Goal: Obtain resource: Download file/media

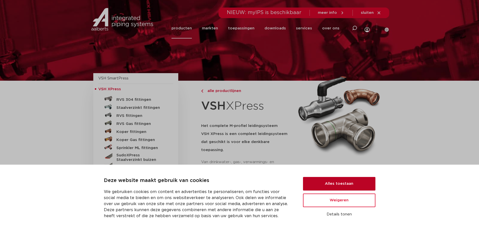
click at [341, 184] on button "Alles toestaan" at bounding box center [339, 184] width 72 height 14
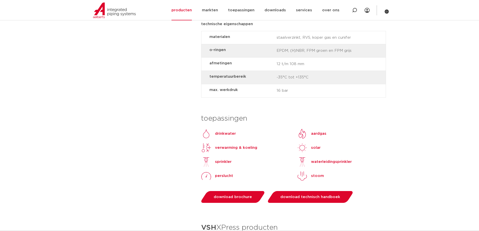
scroll to position [403, 0]
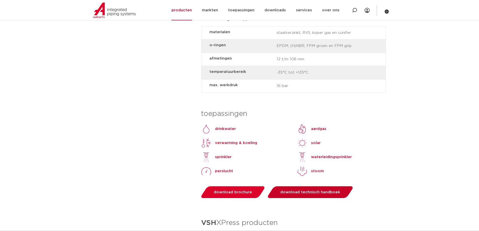
click at [286, 186] on link "download technisch handboek" at bounding box center [311, 192] width 88 height 12
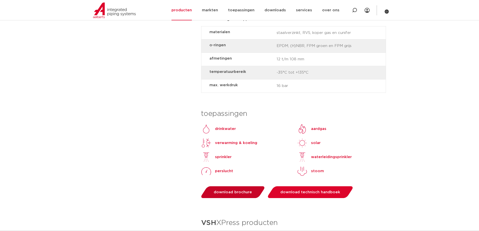
click at [236, 186] on link "download brochure" at bounding box center [233, 192] width 66 height 12
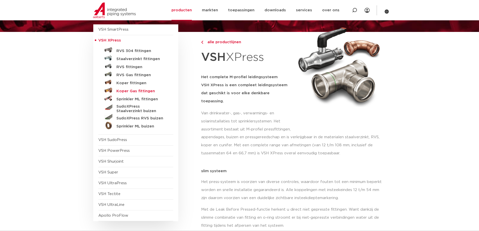
scroll to position [0, 0]
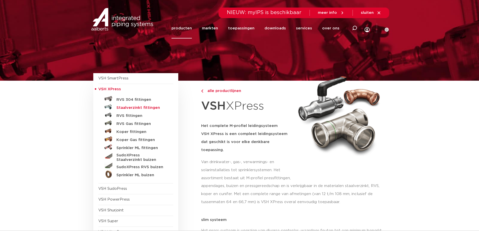
click at [137, 108] on h5 "Staalverzinkt fittingen" at bounding box center [141, 108] width 50 height 5
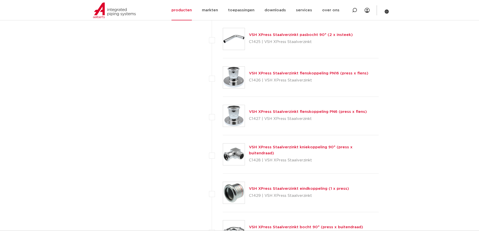
scroll to position [704, 0]
click at [356, 75] on link "VSH XPress Staalverzinkt flenskoppeling PN16 (press x flens)" at bounding box center [309, 74] width 120 height 4
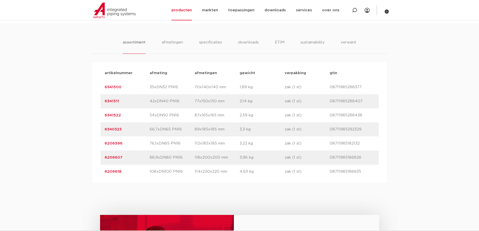
scroll to position [327, 0]
